Goal: Information Seeking & Learning: Learn about a topic

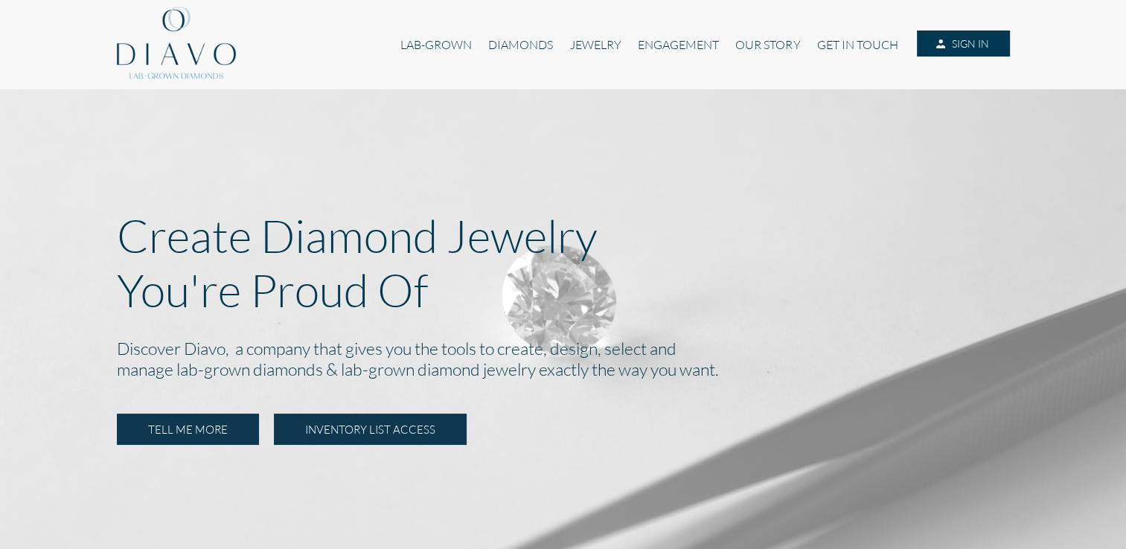
click at [394, 429] on link "INVENTORY LIST ACCESS" at bounding box center [370, 429] width 193 height 31
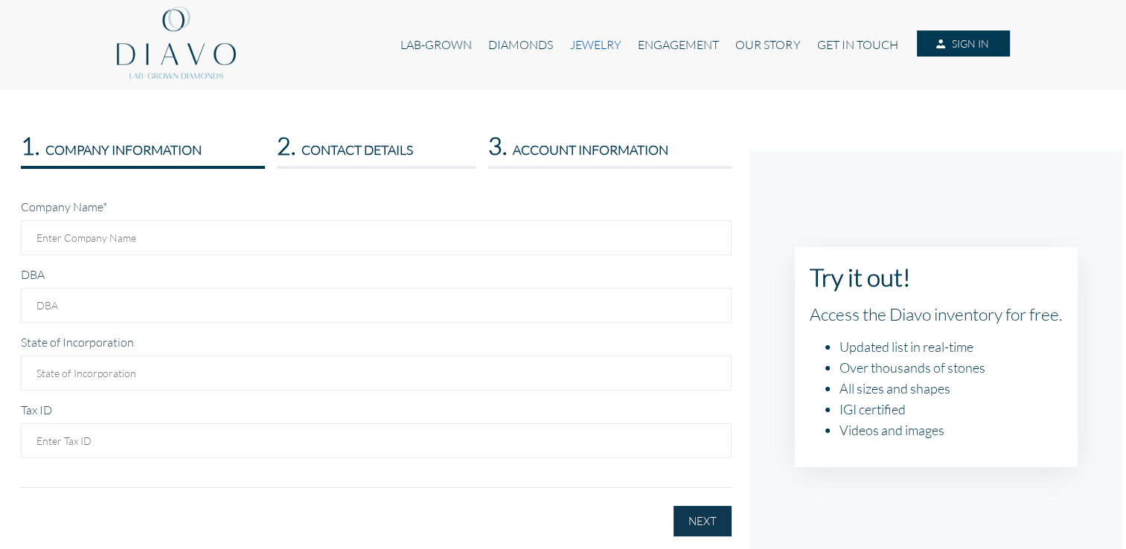
click at [587, 43] on link "JEWELRY" at bounding box center [595, 45] width 68 height 28
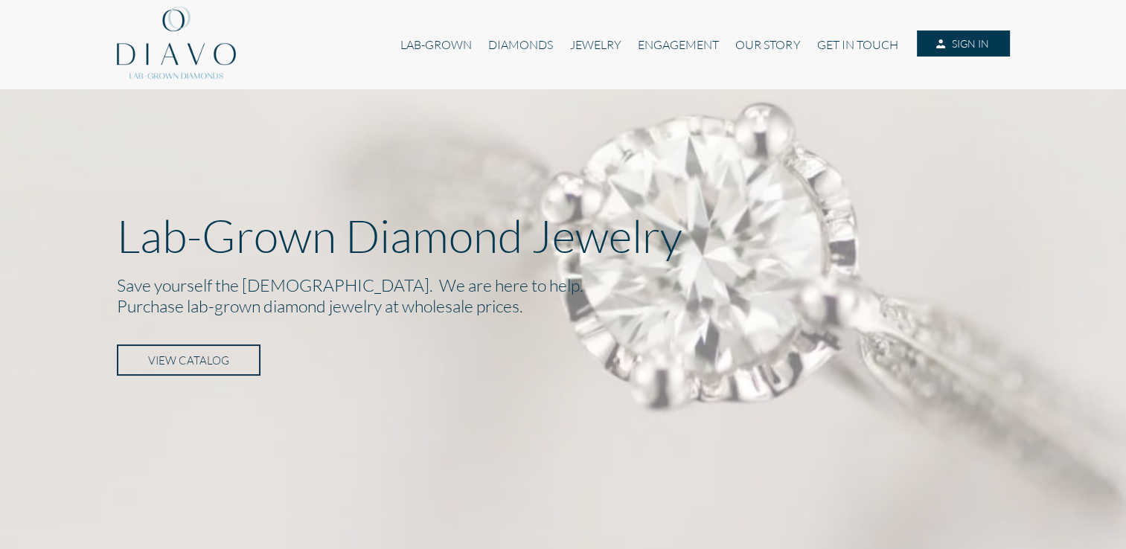
click at [205, 359] on link "VIEW CATALOG" at bounding box center [189, 360] width 144 height 31
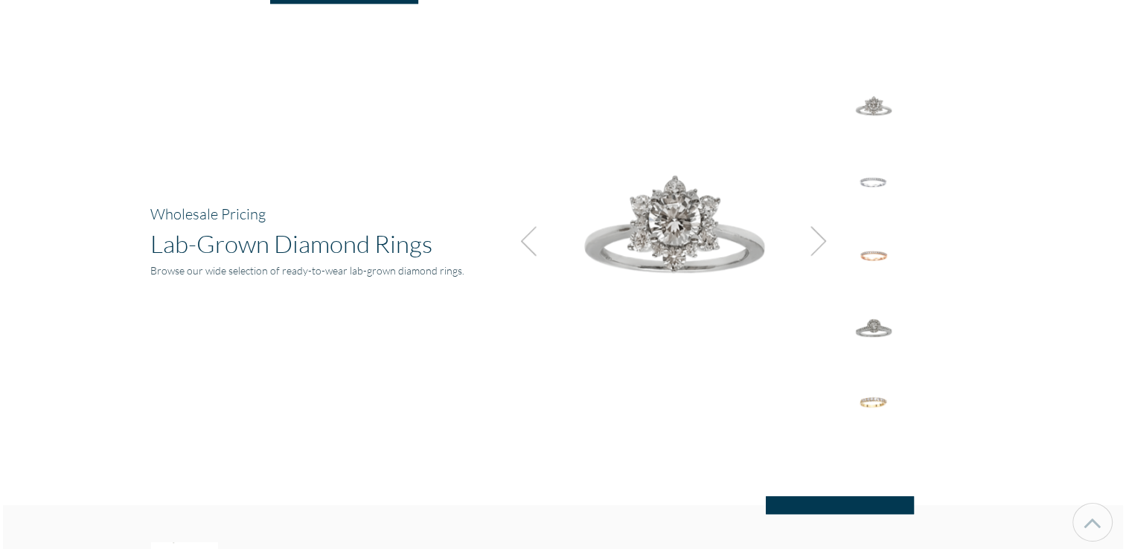
scroll to position [1035, 0]
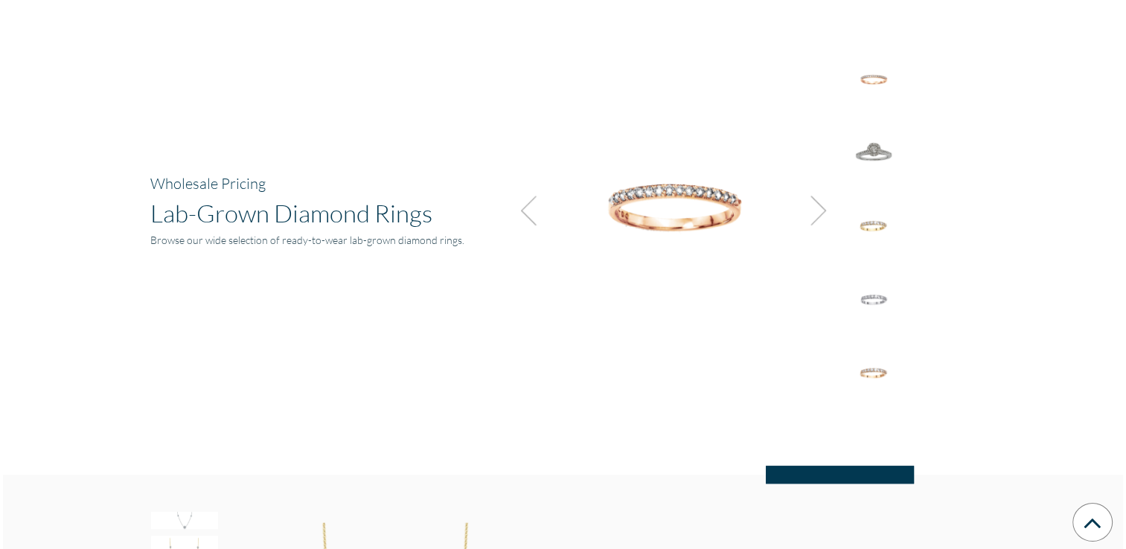
click at [311, 287] on div "Wholesale Pricing Lab-Grown Diamond Rings Browse our wide selection of ready-to…" at bounding box center [563, 218] width 848 height 363
click at [694, 348] on img at bounding box center [671, 204] width 335 height 335
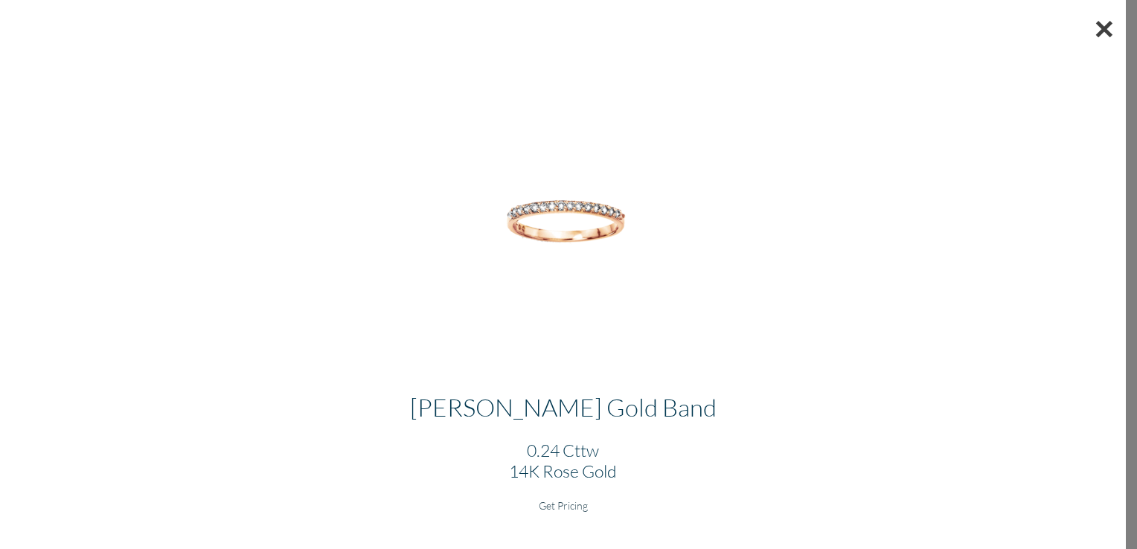
click at [1093, 28] on button "×" at bounding box center [1104, 28] width 43 height 57
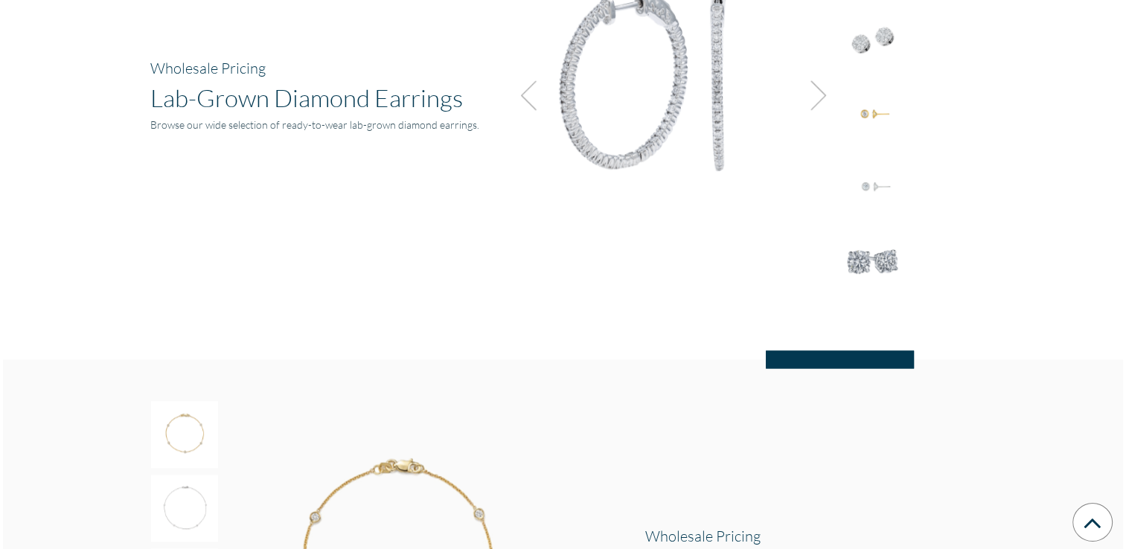
scroll to position [2018, 0]
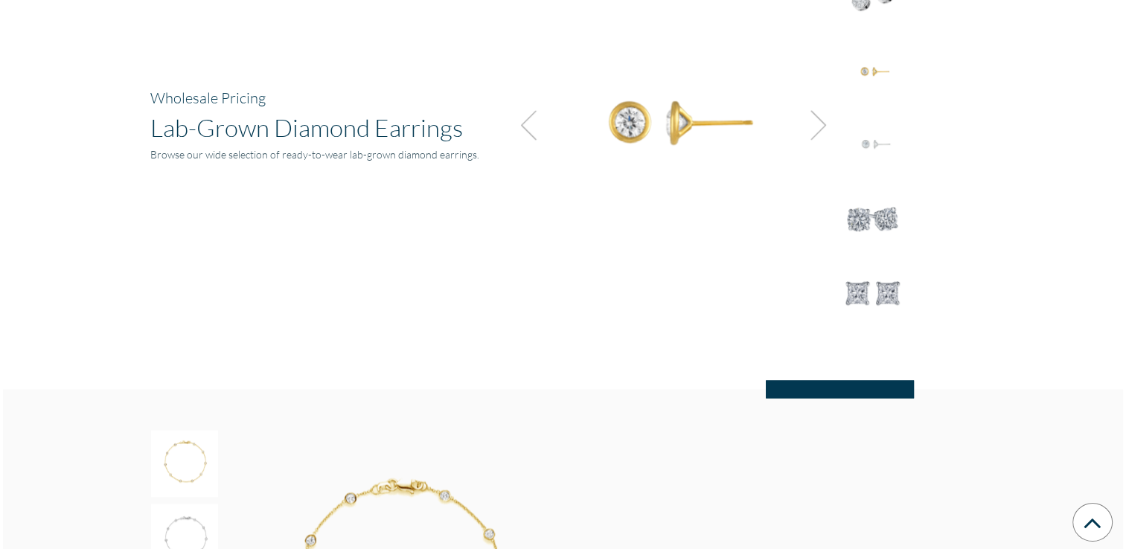
click at [866, 117] on img at bounding box center [873, 144] width 67 height 67
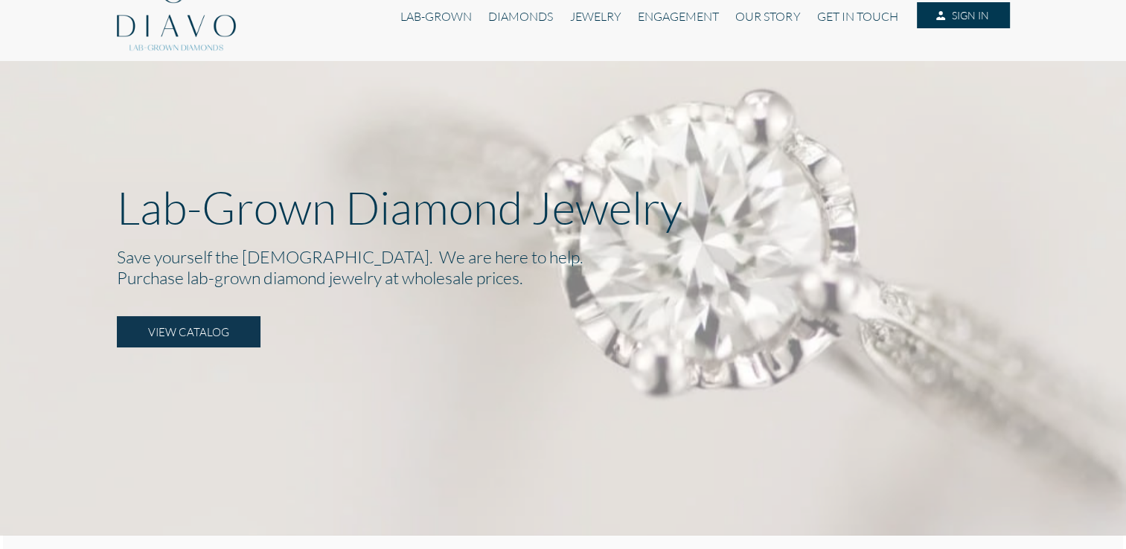
scroll to position [0, 0]
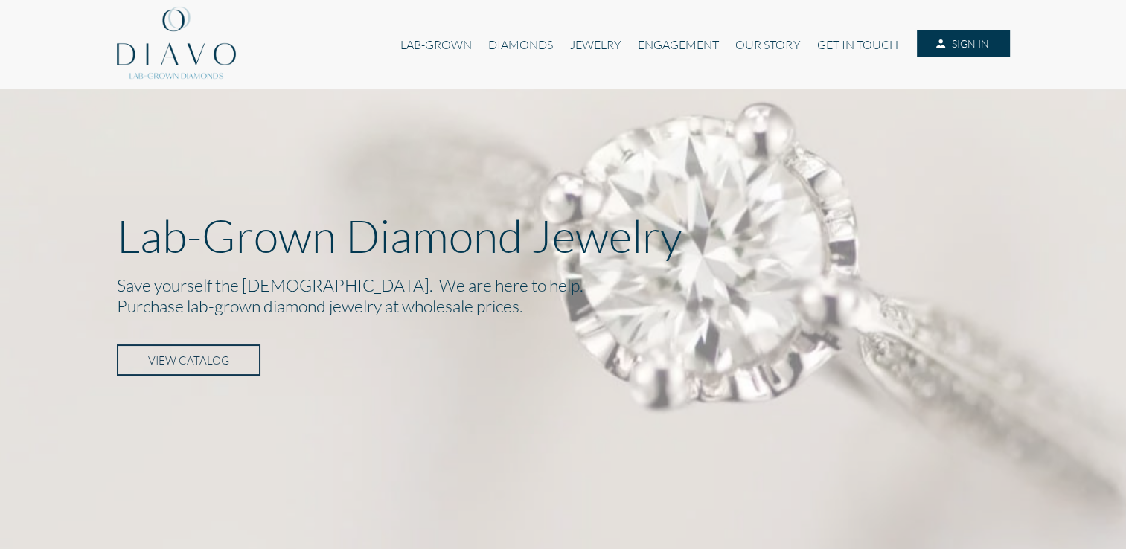
click at [185, 352] on link "VIEW CATALOG" at bounding box center [189, 360] width 144 height 31
click at [508, 42] on link "DIAMONDS" at bounding box center [520, 45] width 81 height 28
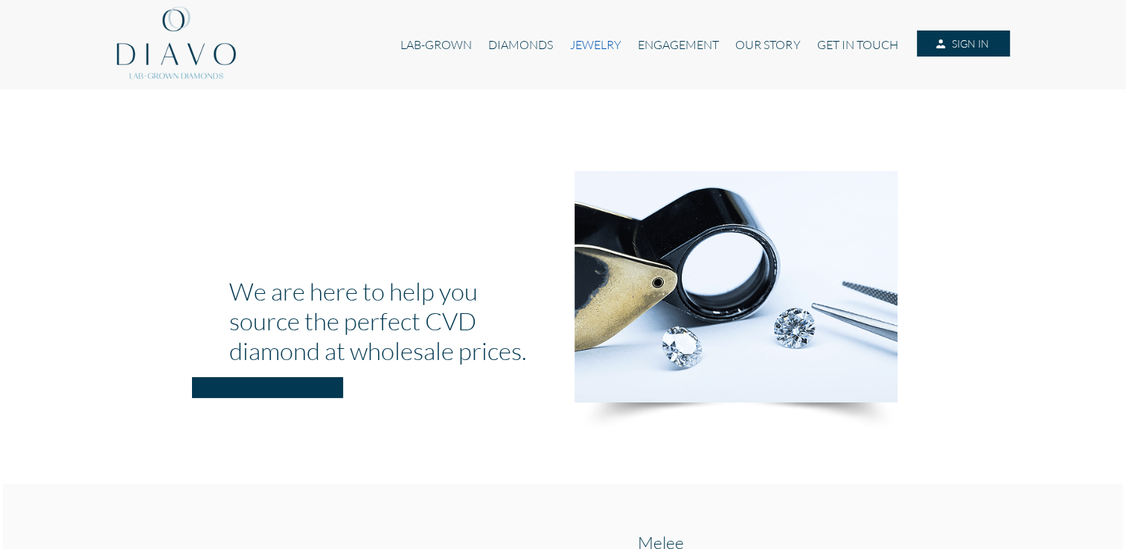
click at [578, 41] on link "JEWELRY" at bounding box center [595, 45] width 68 height 28
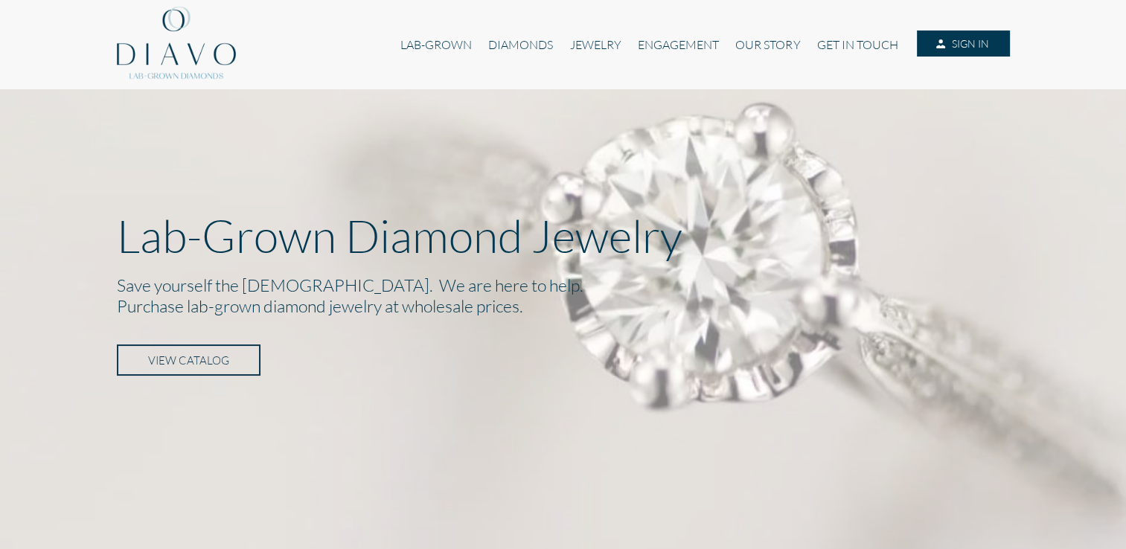
click at [138, 362] on link "VIEW CATALOG" at bounding box center [189, 360] width 144 height 31
